Goal: Find specific page/section: Find specific page/section

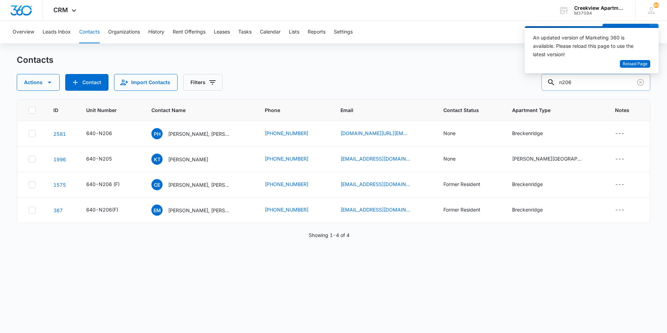
drag, startPoint x: 581, startPoint y: 83, endPoint x: 553, endPoint y: 83, distance: 27.9
click at [553, 83] on div "n206" at bounding box center [595, 82] width 109 height 17
type input "h200"
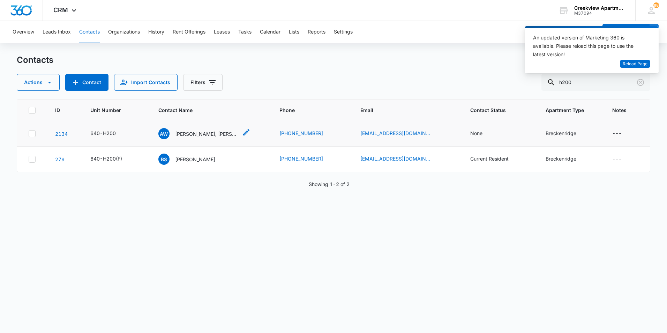
click at [195, 134] on p "[PERSON_NAME], [PERSON_NAME]" at bounding box center [206, 133] width 63 height 7
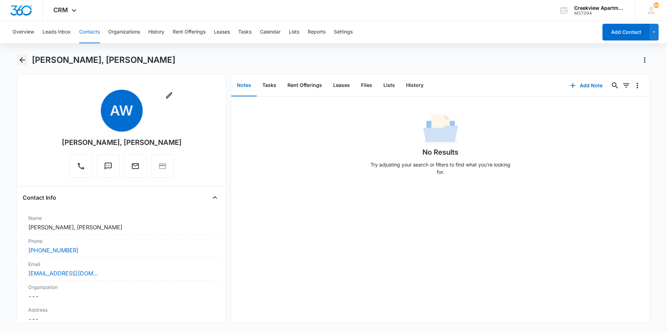
click at [21, 64] on icon "Back" at bounding box center [22, 60] width 8 height 8
click at [27, 65] on button "Back" at bounding box center [22, 59] width 11 height 11
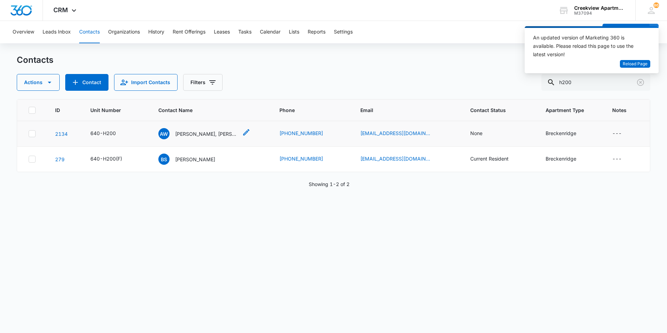
drag, startPoint x: 195, startPoint y: 133, endPoint x: 199, endPoint y: 137, distance: 6.4
click at [195, 133] on p "[PERSON_NAME], [PERSON_NAME]" at bounding box center [206, 133] width 63 height 7
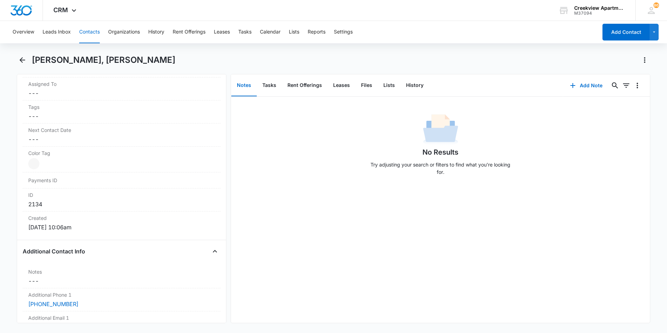
scroll to position [488, 0]
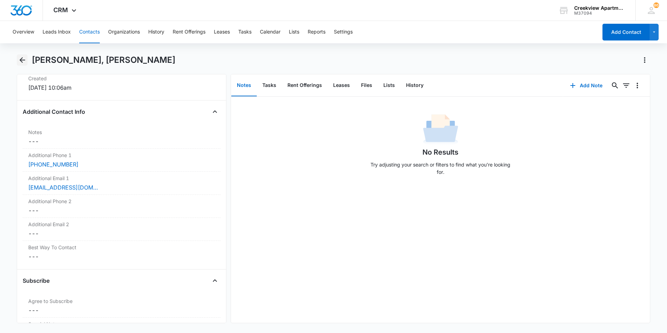
click at [28, 63] on button "Back" at bounding box center [22, 59] width 11 height 11
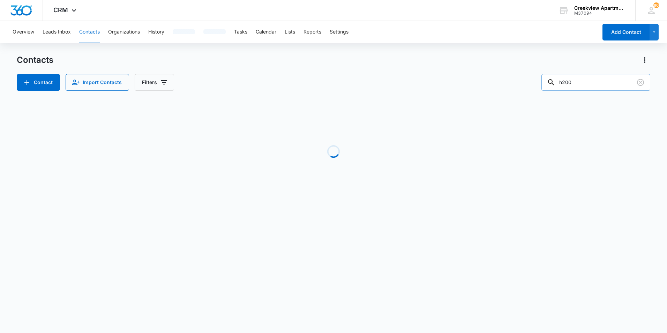
drag, startPoint x: 595, startPoint y: 83, endPoint x: 553, endPoint y: 85, distance: 42.3
click at [553, 85] on div "h200" at bounding box center [595, 82] width 109 height 17
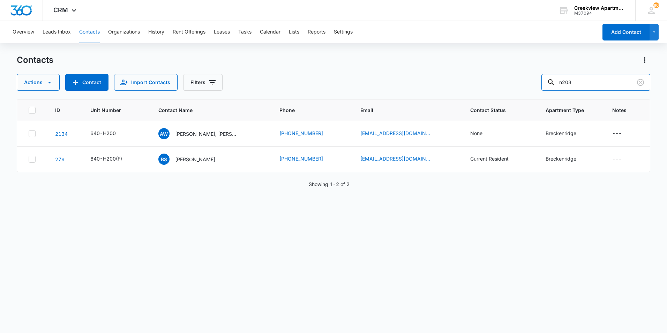
type input "n203"
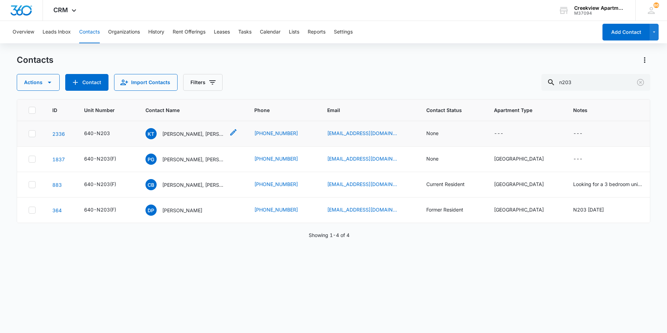
click at [186, 134] on p "Krystal Thompson, Levi Mieir" at bounding box center [193, 133] width 63 height 7
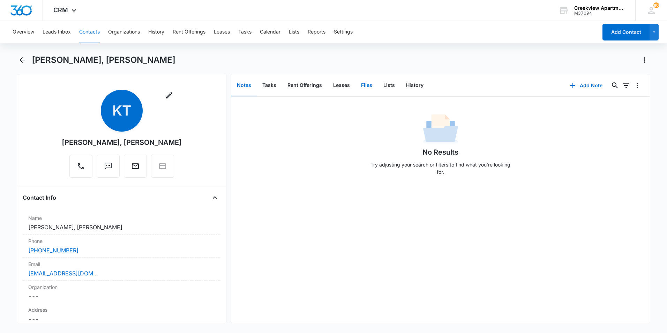
click at [367, 90] on button "Files" at bounding box center [366, 86] width 22 height 22
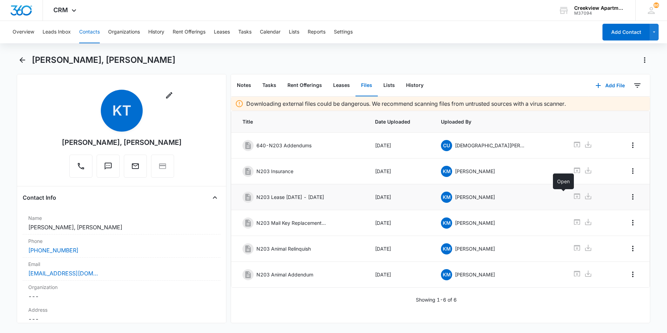
click at [573, 196] on icon at bounding box center [577, 196] width 8 height 8
